Goal: Information Seeking & Learning: Stay updated

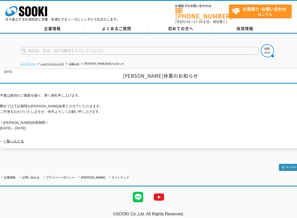
click at [24, 62] on link "トップページ" at bounding box center [28, 63] width 16 height 3
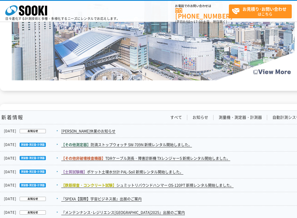
scroll to position [812, 0]
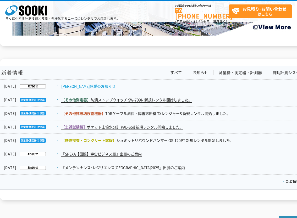
click at [79, 84] on link "[PERSON_NAME]休業のお知らせ" at bounding box center [88, 87] width 54 height 6
